Goal: Information Seeking & Learning: Learn about a topic

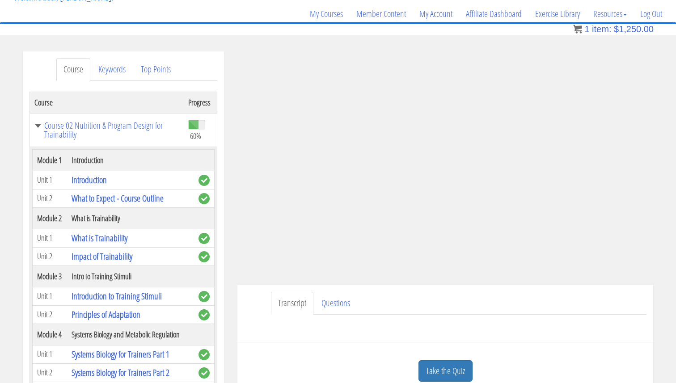
scroll to position [1335, 0]
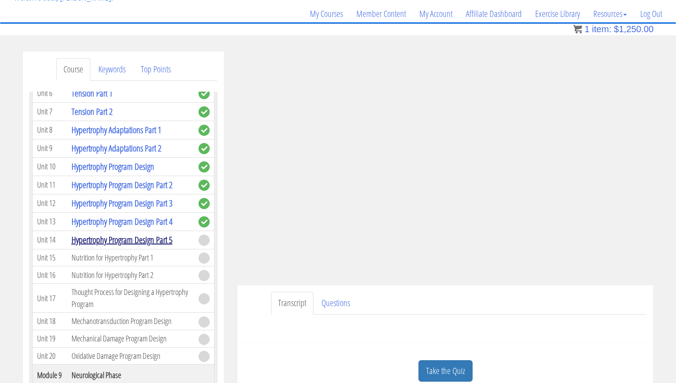
click at [146, 241] on link "Hypertrophy Program Design Part 5" at bounding box center [122, 240] width 101 height 12
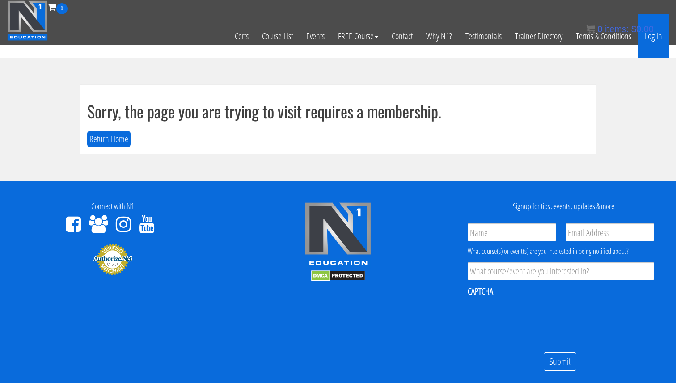
click at [658, 37] on link "Log In" at bounding box center [653, 36] width 31 height 44
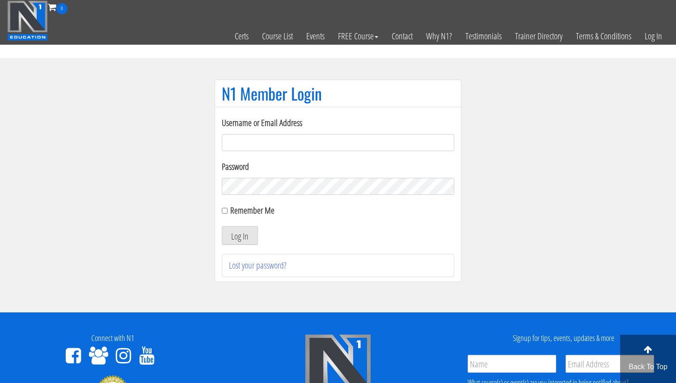
click at [360, 146] on input "Username or Email Address" at bounding box center [338, 142] width 233 height 17
type input "[EMAIL_ADDRESS][DOMAIN_NAME]"
click at [245, 224] on form "Username or Email Address svenarends@live.nl Password Remember Me Log In" at bounding box center [338, 180] width 233 height 129
click at [244, 236] on button "Log In" at bounding box center [240, 235] width 36 height 19
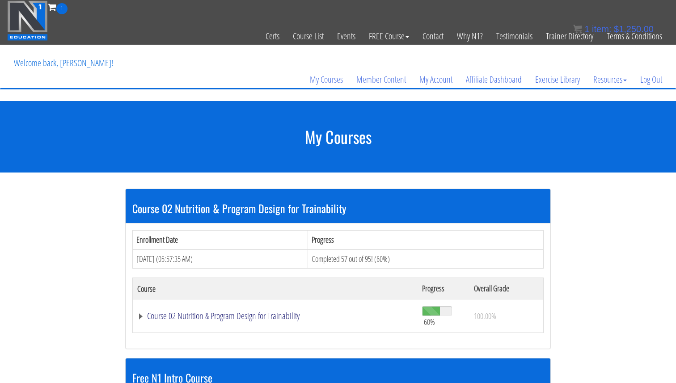
click at [247, 314] on link "Course 02 Nutrition & Program Design for Trainability" at bounding box center [275, 316] width 276 height 9
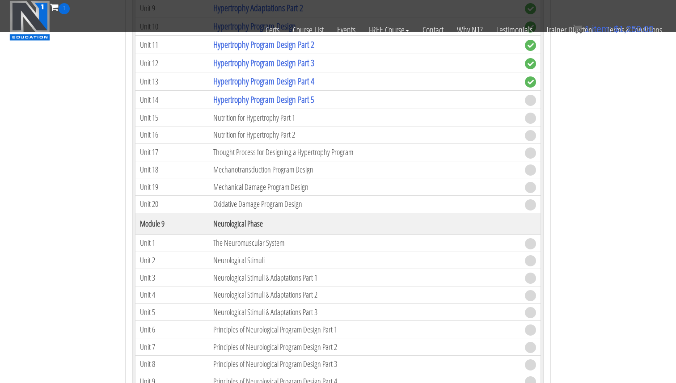
scroll to position [1407, 0]
click at [291, 100] on link "Hypertrophy Program Design Part 5" at bounding box center [263, 98] width 101 height 12
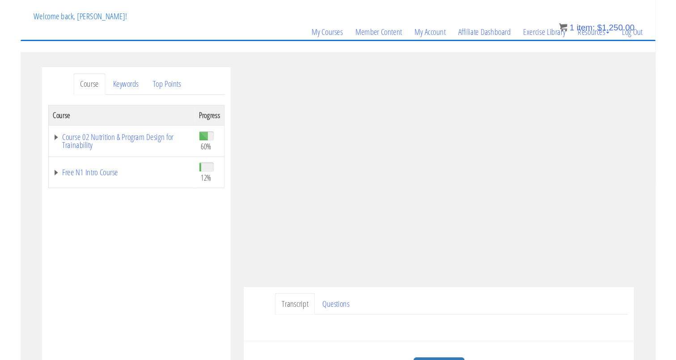
scroll to position [64, 0]
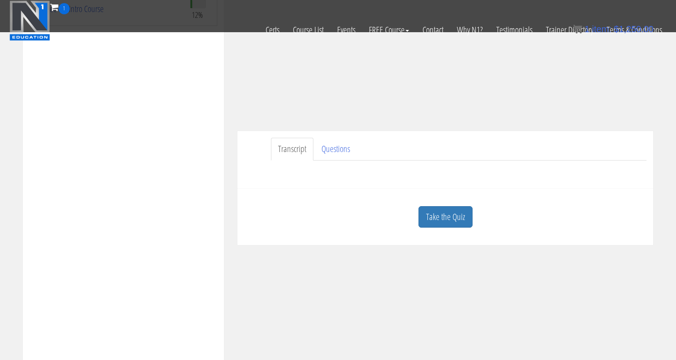
click at [179, 169] on div "Course Progress Course 02 Nutrition & Program Design for Trainability 60% Modul…" at bounding box center [124, 160] width 188 height 447
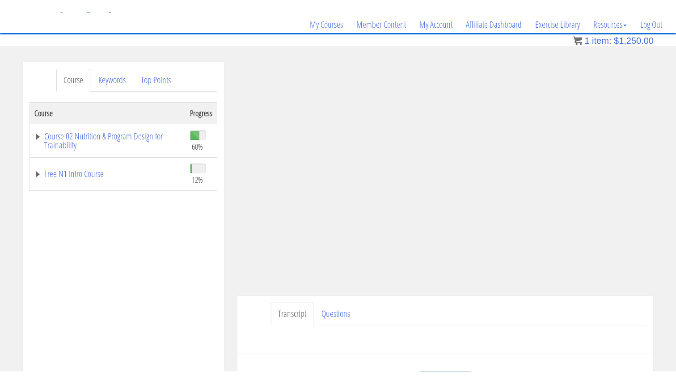
scroll to position [67, 0]
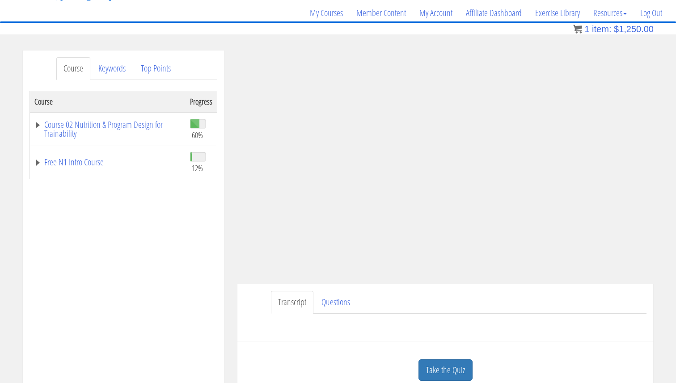
click at [453, 371] on link "Take the Quiz" at bounding box center [446, 371] width 54 height 22
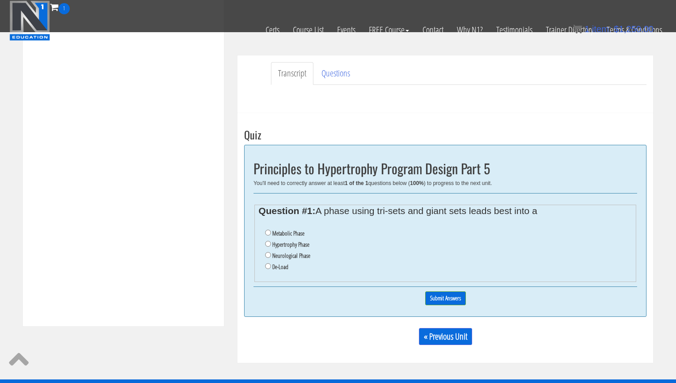
scroll to position [240, 0]
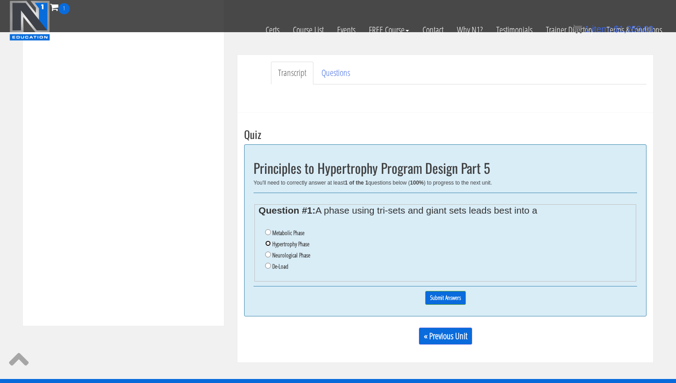
click at [269, 241] on input "Hypertrophy Phase" at bounding box center [268, 244] width 6 height 6
radio input "true"
click at [283, 267] on label "De-Load" at bounding box center [280, 266] width 16 height 7
click at [271, 267] on input "De-Load" at bounding box center [268, 266] width 6 height 6
radio input "true"
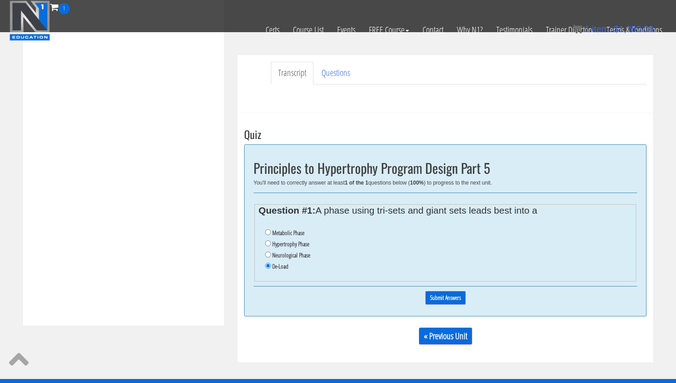
click at [457, 301] on input "Submit Answers" at bounding box center [445, 298] width 41 height 14
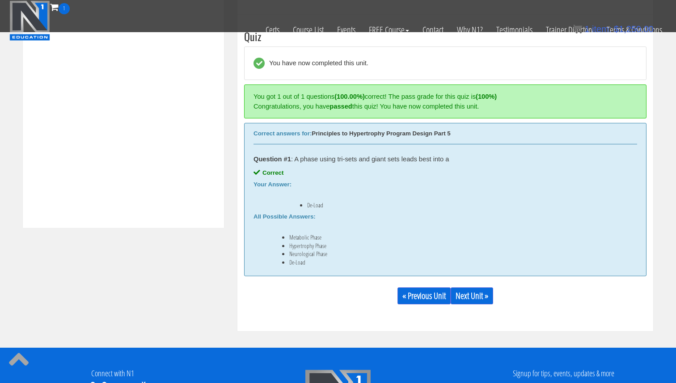
scroll to position [339, 0]
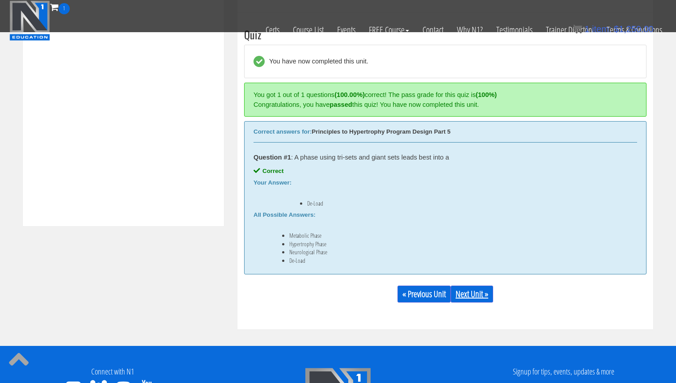
click at [467, 301] on link "Next Unit »" at bounding box center [472, 294] width 42 height 17
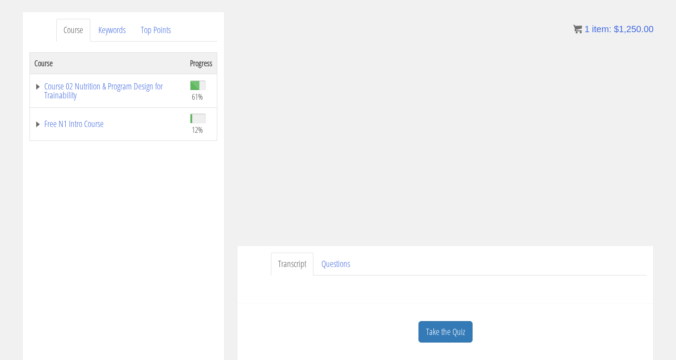
scroll to position [114, 0]
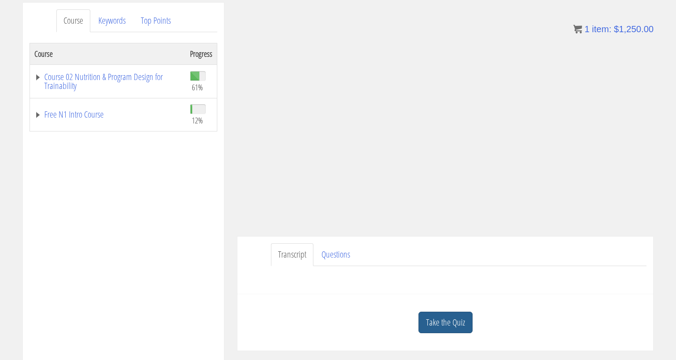
click at [419, 326] on div "Take the Quiz" at bounding box center [445, 322] width 402 height 43
click at [428, 325] on link "Take the Quiz" at bounding box center [446, 323] width 54 height 22
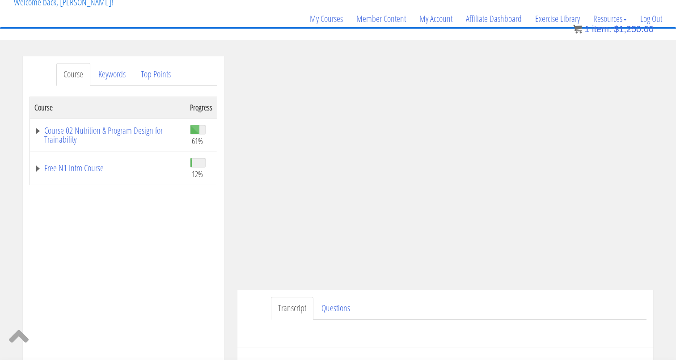
scroll to position [59, 0]
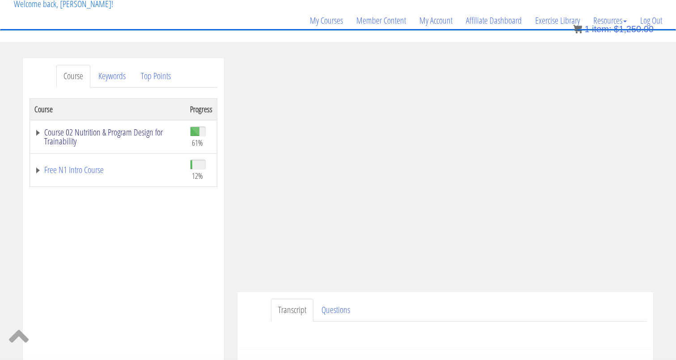
click at [125, 132] on link "Course 02 Nutrition & Program Design for Trainability" at bounding box center [107, 137] width 147 height 18
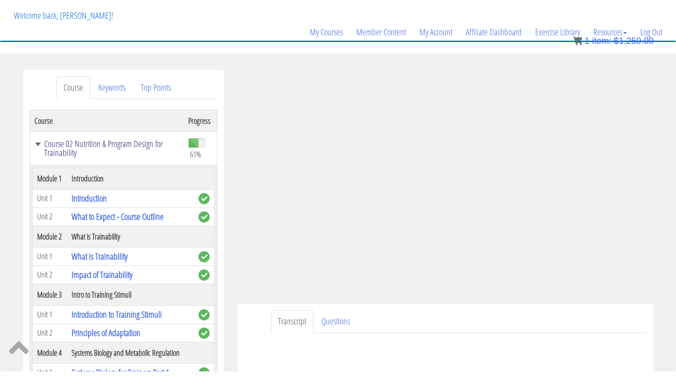
scroll to position [0, 0]
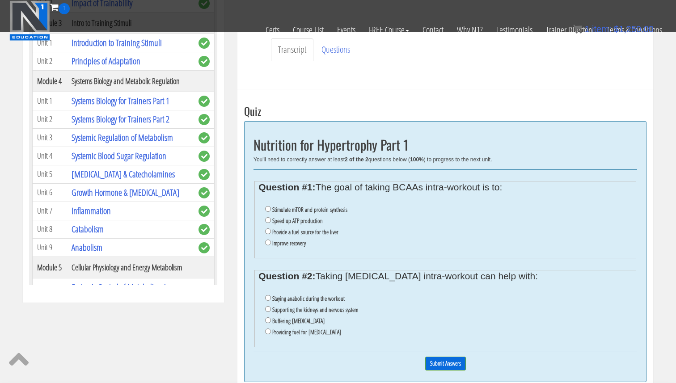
scroll to position [265, 0]
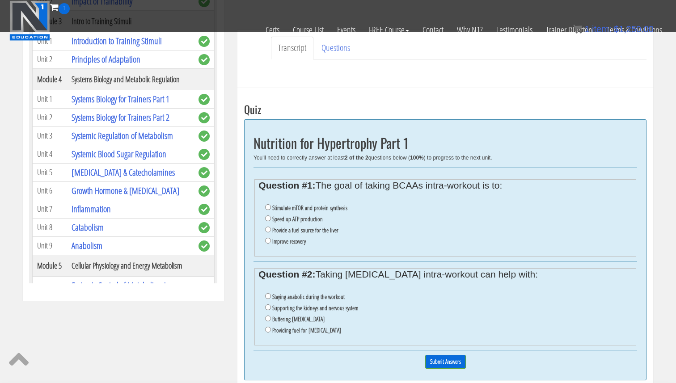
drag, startPoint x: 344, startPoint y: 330, endPoint x: 252, endPoint y: 177, distance: 178.4
click at [252, 177] on div "Nutrition for Hypertrophy Part 1 You'll need to correctly answer at least 2 of …" at bounding box center [445, 249] width 402 height 261
copy div "Question #1: The goal of taking BCAAs intra-workout is to: Stimulate mTOR and p…"
click at [326, 320] on li "Buffering lactic acid" at bounding box center [448, 319] width 367 height 11
click at [280, 298] on label "Staying anabolic during the workout" at bounding box center [308, 296] width 72 height 7
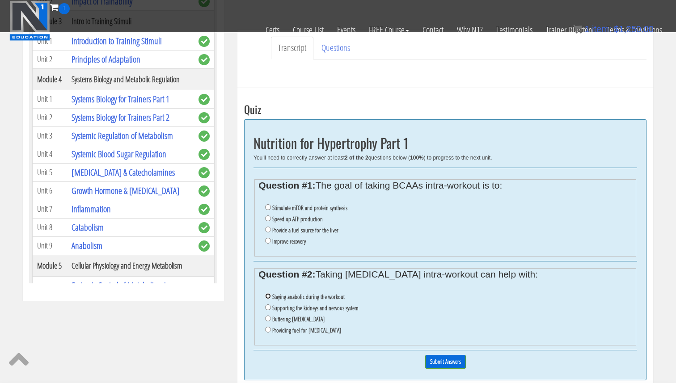
click at [271, 298] on input "Staying anabolic during the workout" at bounding box center [268, 296] width 6 height 6
radio input "true"
click at [289, 208] on label "Stimulate mTOR and protein synthesis" at bounding box center [309, 207] width 75 height 7
click at [271, 208] on input "Stimulate mTOR and protein synthesis" at bounding box center [268, 207] width 6 height 6
radio input "true"
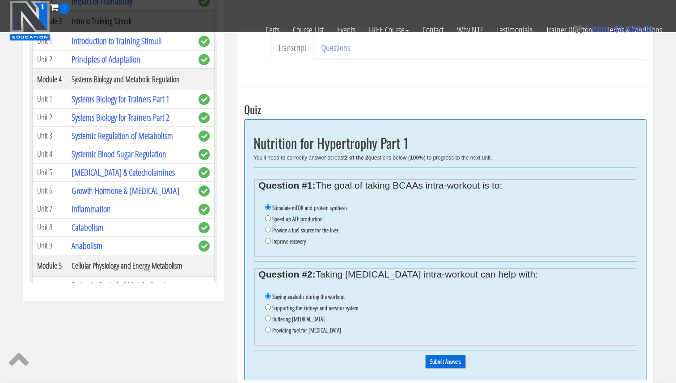
click at [439, 359] on input "Submit Answers" at bounding box center [445, 362] width 41 height 14
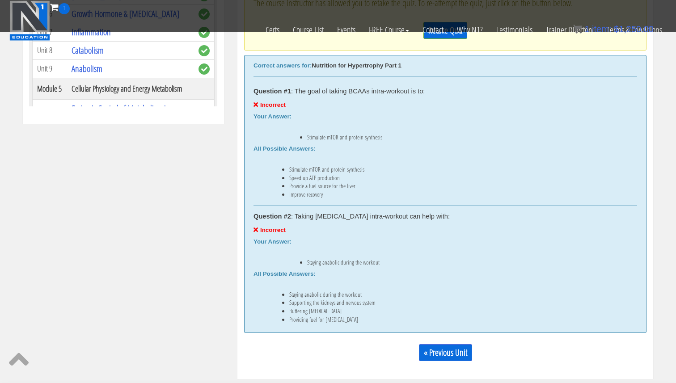
scroll to position [435, 0]
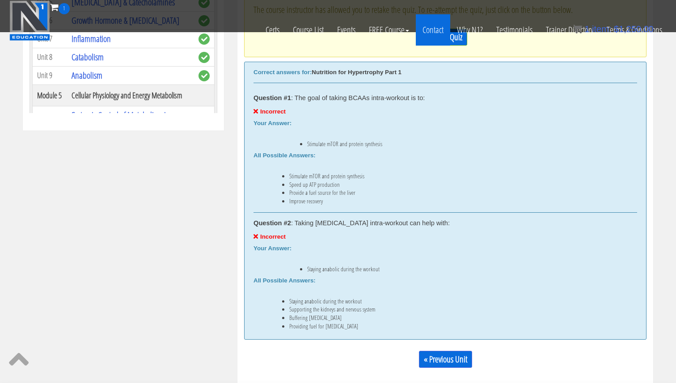
click at [443, 41] on link "Contact" at bounding box center [433, 29] width 34 height 31
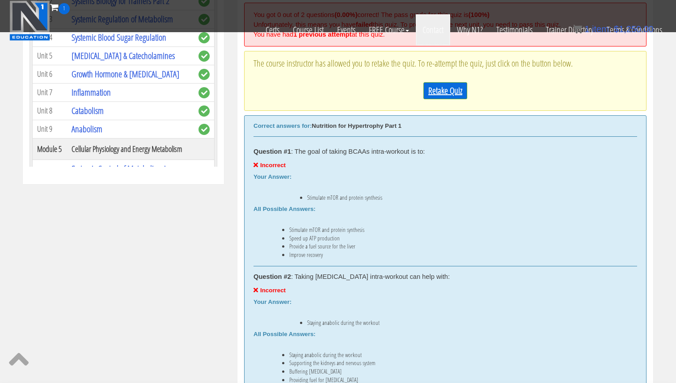
scroll to position [375, 0]
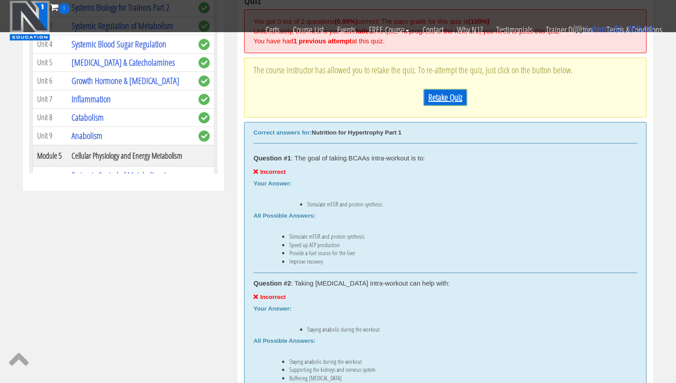
click at [446, 99] on link "Retake Quiz" at bounding box center [446, 97] width 44 height 17
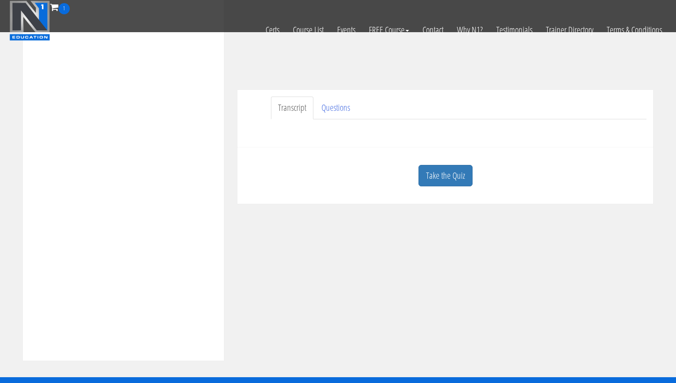
scroll to position [207, 0]
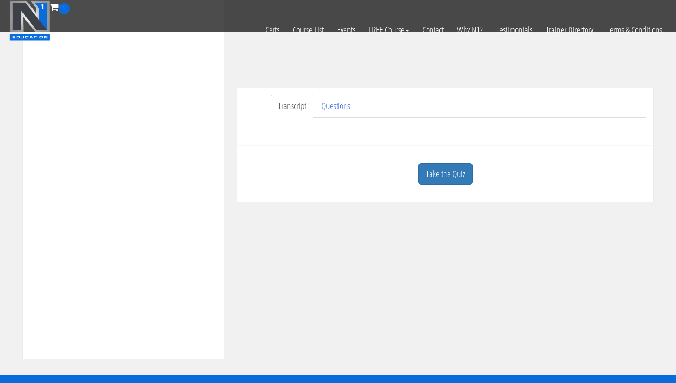
click at [437, 170] on link "Take the Quiz" at bounding box center [446, 174] width 54 height 22
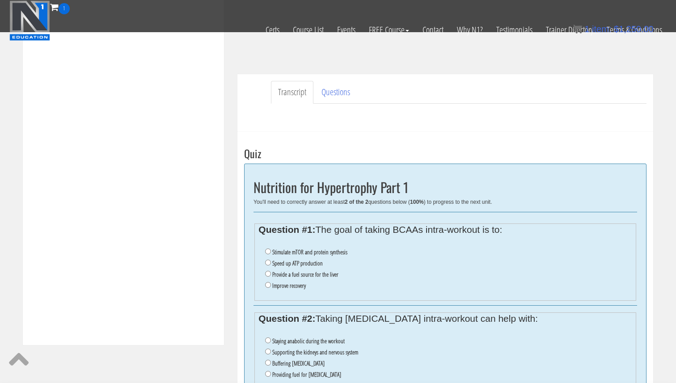
click at [308, 277] on label "Provide a fuel source for the liver" at bounding box center [305, 274] width 66 height 7
click at [271, 277] on input "Provide a fuel source for the liver" at bounding box center [268, 274] width 6 height 6
radio input "true"
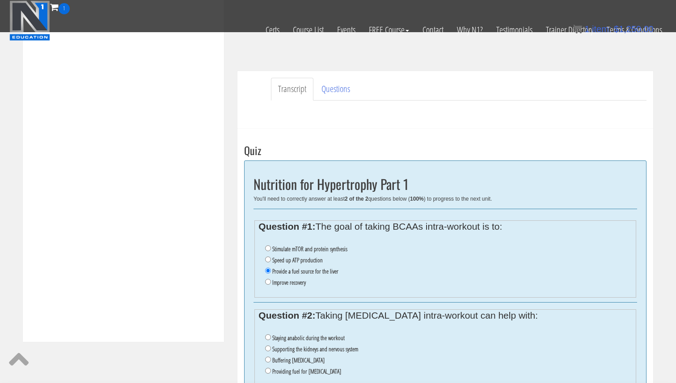
click at [300, 358] on label "Buffering lactic acid" at bounding box center [298, 360] width 52 height 7
click at [271, 358] on input "Buffering lactic acid" at bounding box center [268, 360] width 6 height 6
radio input "true"
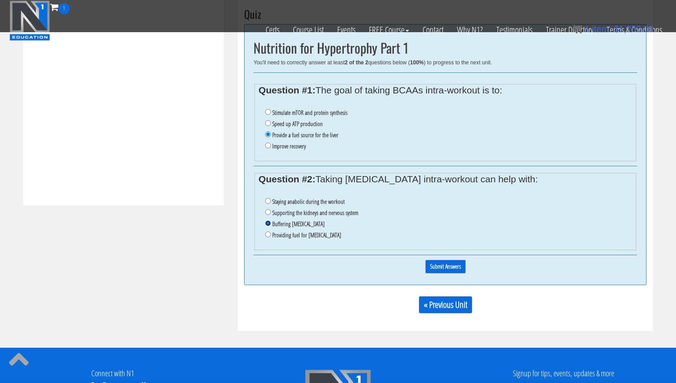
scroll to position [361, 0]
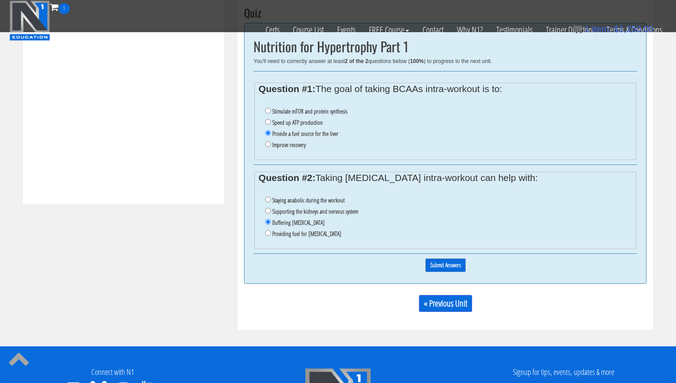
click at [437, 262] on input "Submit Answers" at bounding box center [445, 265] width 41 height 14
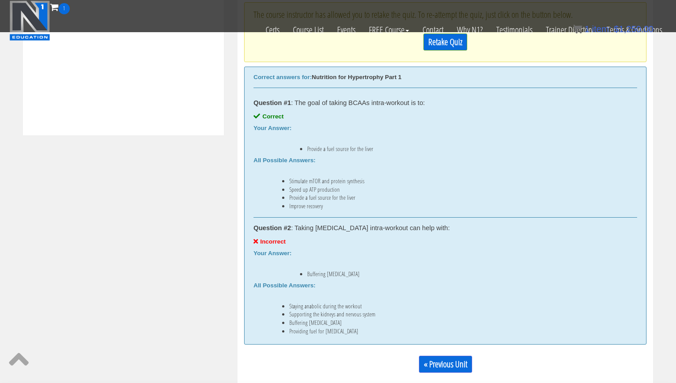
scroll to position [431, 0]
click at [461, 47] on link "Retake Quiz" at bounding box center [446, 41] width 44 height 17
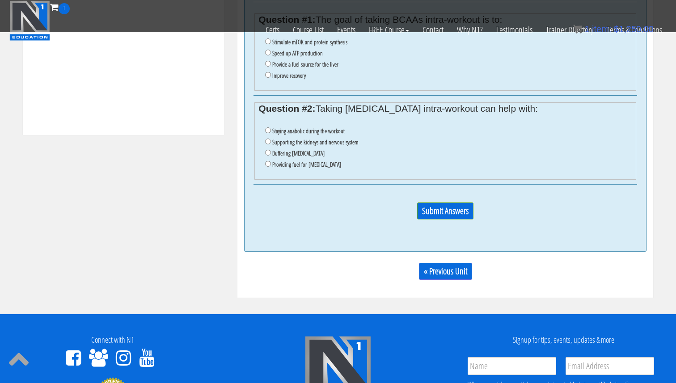
click at [305, 62] on label "Provide a fuel source for the liver" at bounding box center [305, 64] width 66 height 7
click at [271, 62] on input "Provide a fuel source for the liver" at bounding box center [268, 64] width 6 height 6
radio input "true"
click at [326, 144] on label "Supporting the kidneys and nervous system" at bounding box center [315, 142] width 86 height 7
click at [271, 144] on input "Supporting the kidneys and nervous system" at bounding box center [268, 142] width 6 height 6
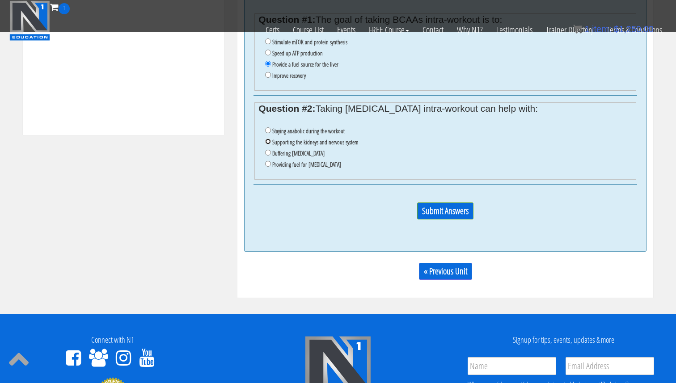
radio input "true"
click at [446, 213] on input "Submit Answers" at bounding box center [445, 211] width 56 height 17
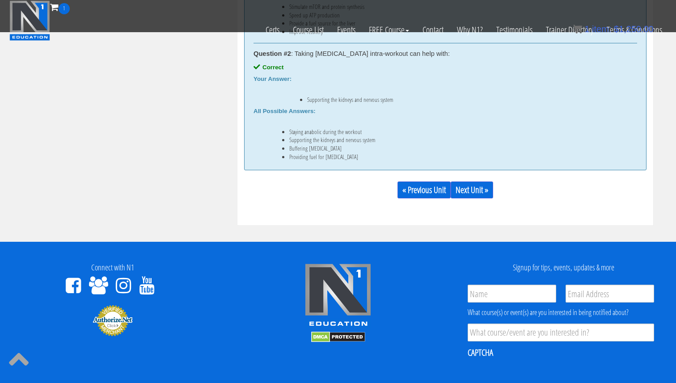
scroll to position [577, 0]
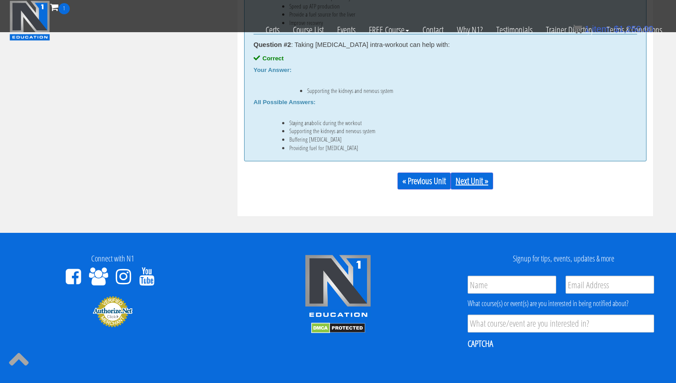
click at [483, 186] on link "Next Unit »" at bounding box center [472, 181] width 42 height 17
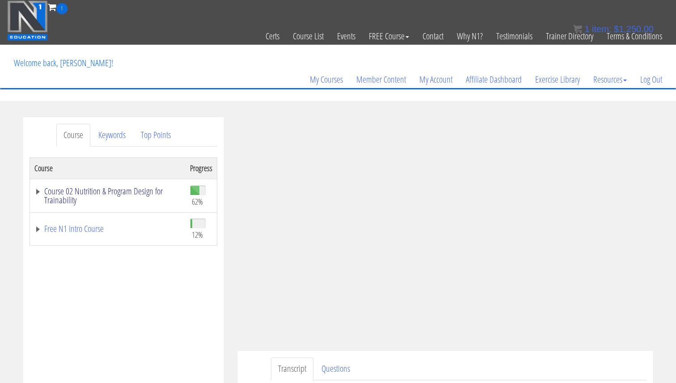
click at [113, 193] on link "Course 02 Nutrition & Program Design for Trainability" at bounding box center [107, 196] width 147 height 18
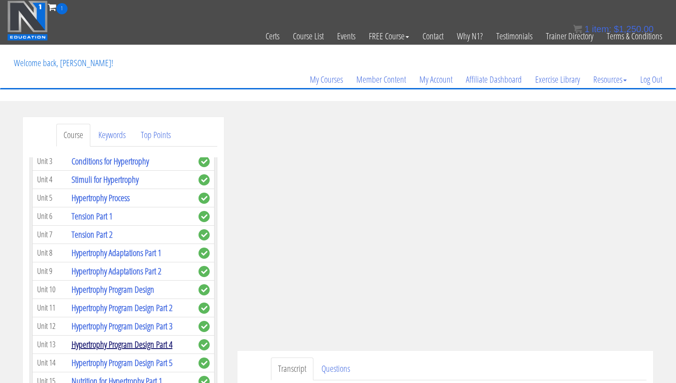
scroll to position [1361, 0]
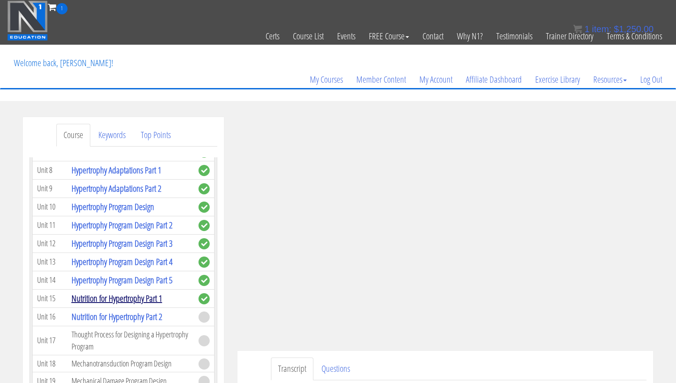
click at [150, 301] on link "Nutrition for Hypertrophy Part 1" at bounding box center [117, 298] width 91 height 12
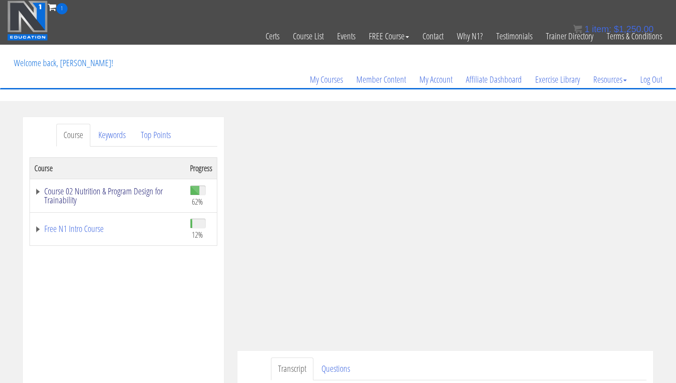
click at [130, 190] on link "Course 02 Nutrition & Program Design for Trainability" at bounding box center [107, 196] width 147 height 18
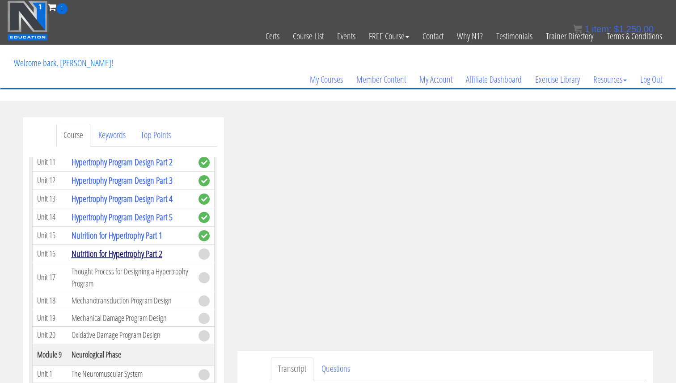
click at [152, 254] on link "Nutrition for Hypertrophy Part 2" at bounding box center [117, 254] width 91 height 12
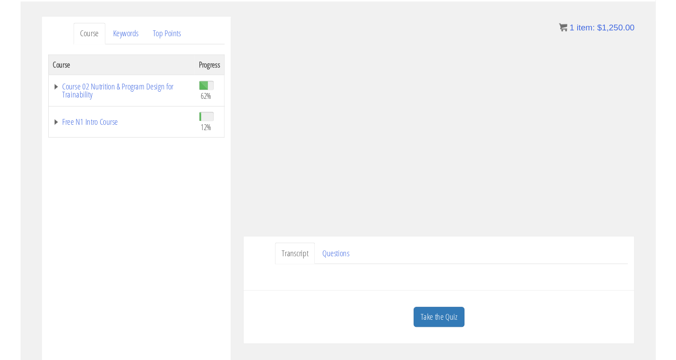
scroll to position [100, 0]
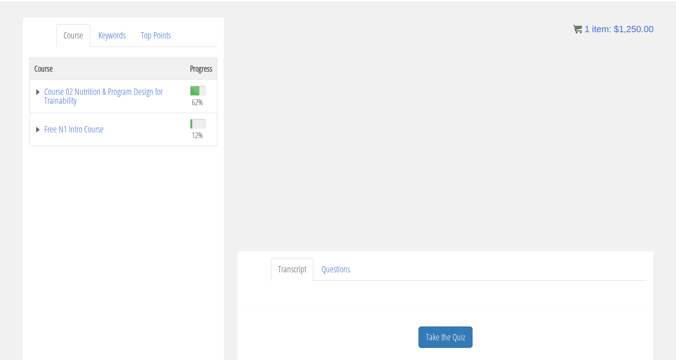
click at [158, 218] on div "Course Progress Course 02 Nutrition & Program Design for Trainability 62% Modul…" at bounding box center [124, 281] width 188 height 447
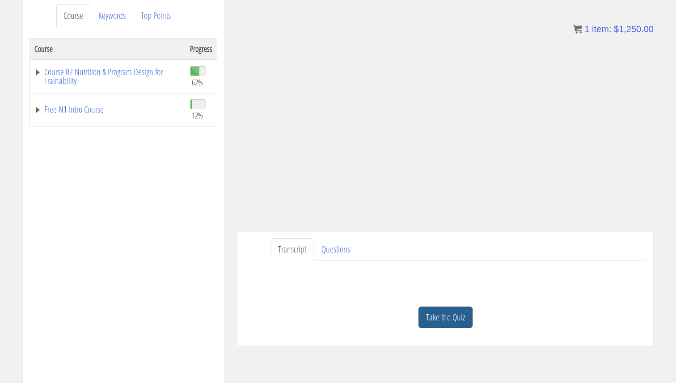
scroll to position [151, 0]
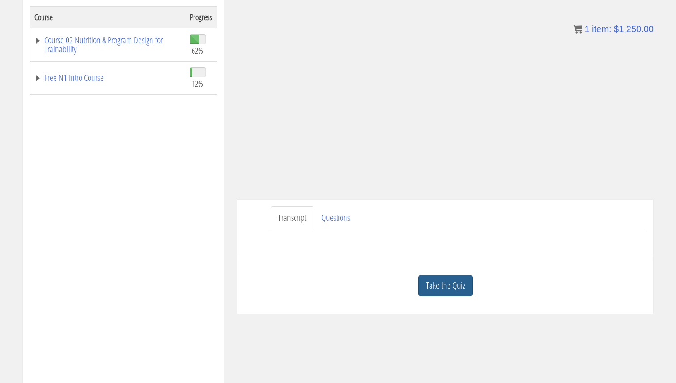
click at [437, 288] on link "Take the Quiz" at bounding box center [446, 286] width 54 height 22
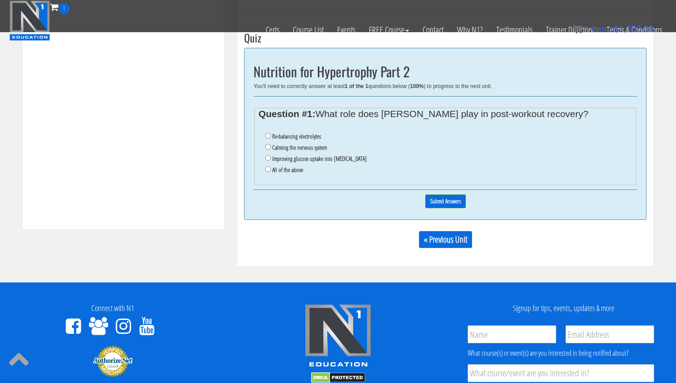
scroll to position [340, 0]
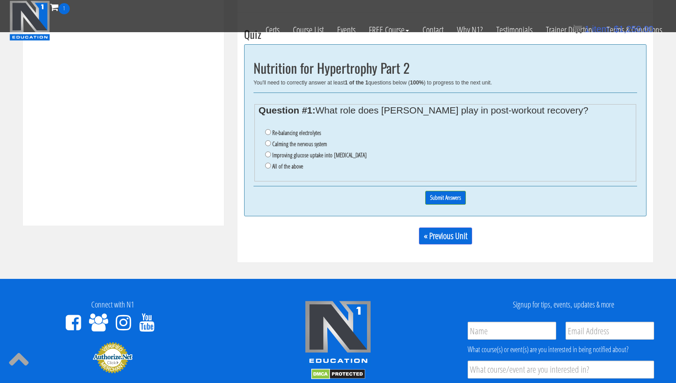
click at [293, 166] on label "All of the above" at bounding box center [287, 166] width 31 height 7
click at [271, 166] on input "All of the above" at bounding box center [268, 166] width 6 height 6
radio input "true"
click at [440, 201] on input "Submit Answers" at bounding box center [445, 198] width 41 height 14
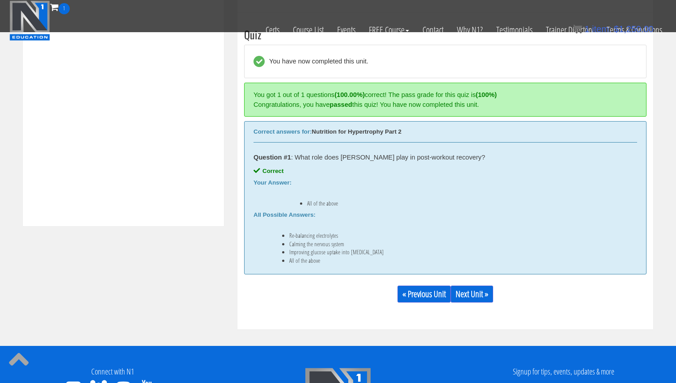
scroll to position [329, 0]
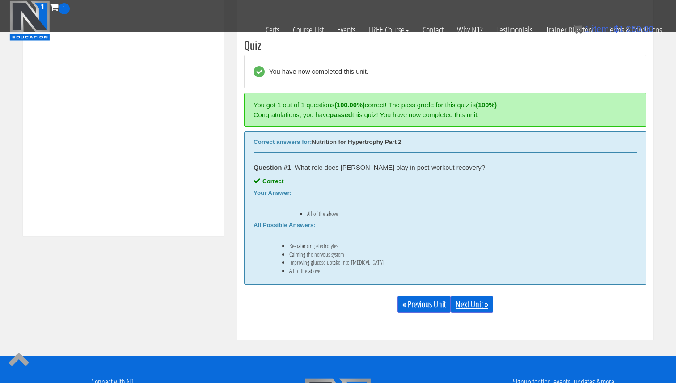
click at [458, 296] on link "Next Unit »" at bounding box center [472, 304] width 42 height 17
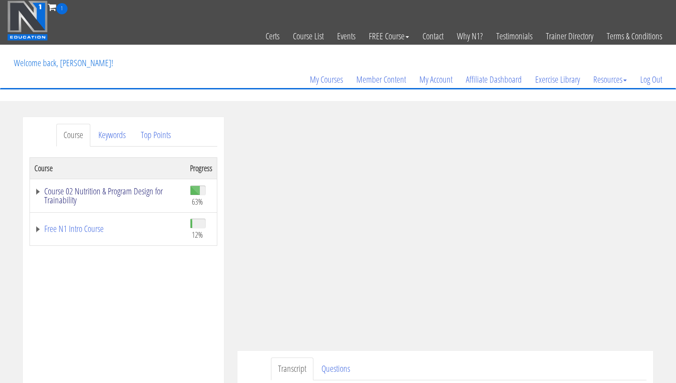
click at [151, 190] on link "Course 02 Nutrition & Program Design for Trainability" at bounding box center [107, 196] width 147 height 18
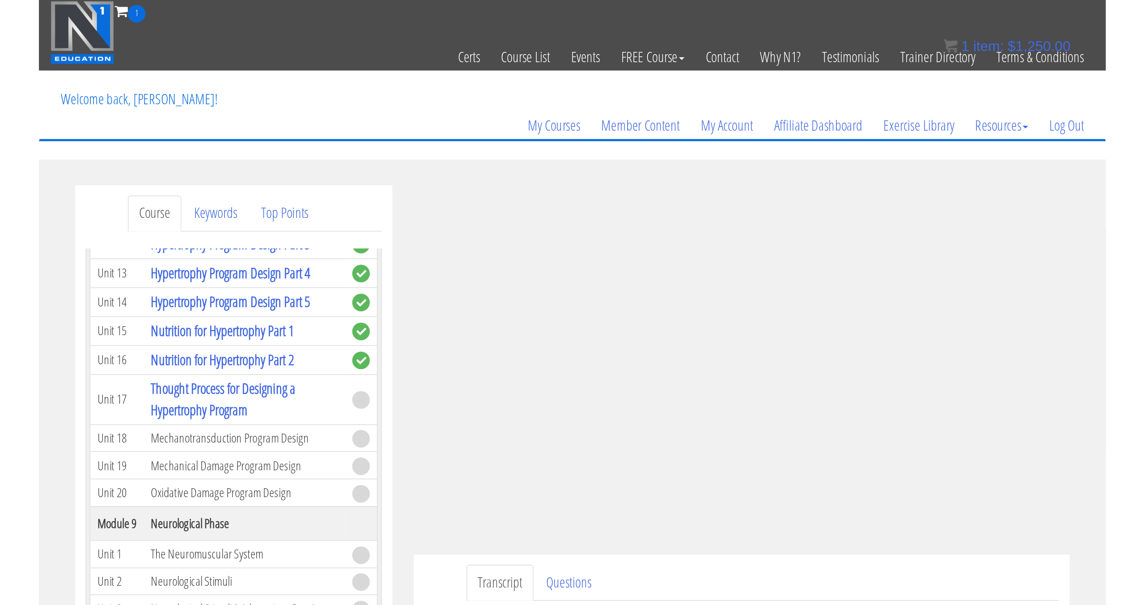
scroll to position [1453, 0]
